Goal: Find specific page/section: Find specific page/section

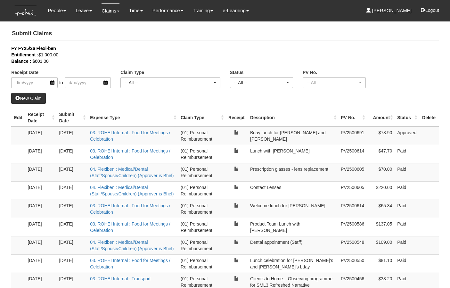
select select "50"
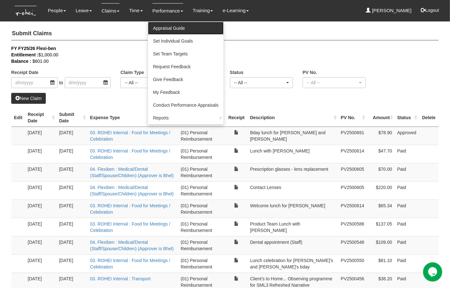
click at [166, 29] on link "Appraisal Guide" at bounding box center [186, 28] width 76 height 13
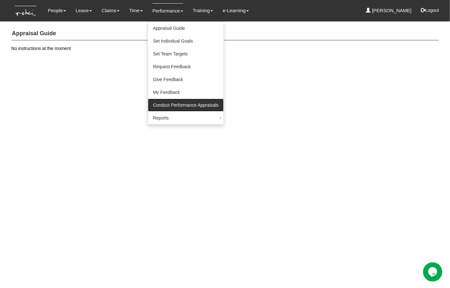
click at [177, 106] on link "Conduct Performance Appraisals" at bounding box center [186, 105] width 76 height 13
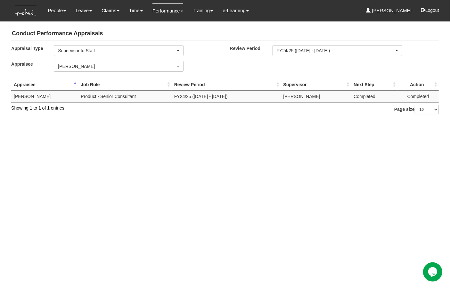
click at [249, 94] on td "FY24/25 ([DATE] - [DATE])" at bounding box center [226, 96] width 109 height 12
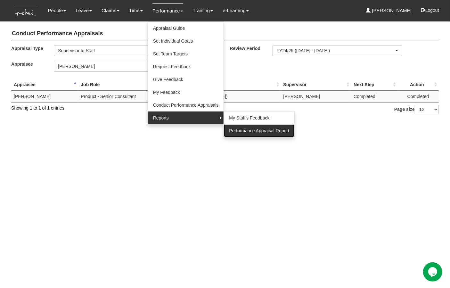
click at [242, 131] on link "Performance Appraisal Report" at bounding box center [259, 130] width 70 height 13
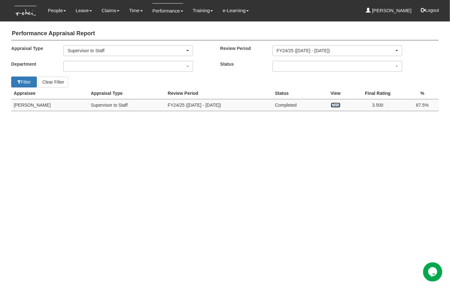
click at [336, 105] on link "View" at bounding box center [336, 105] width 10 height 5
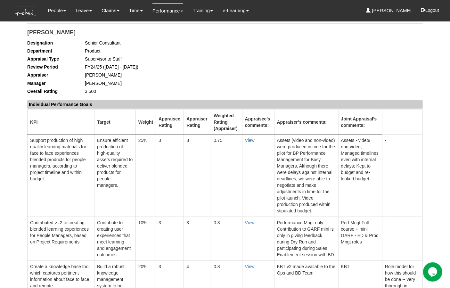
scroll to position [18, 0]
